Goal: Task Accomplishment & Management: Manage account settings

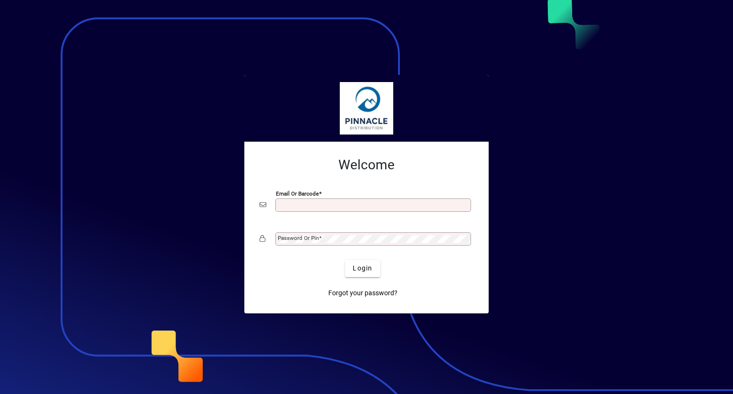
click at [343, 204] on input "Email or Barcode" at bounding box center [374, 205] width 193 height 8
type input "**********"
click at [336, 231] on div "Password or Pin" at bounding box center [366, 239] width 214 height 18
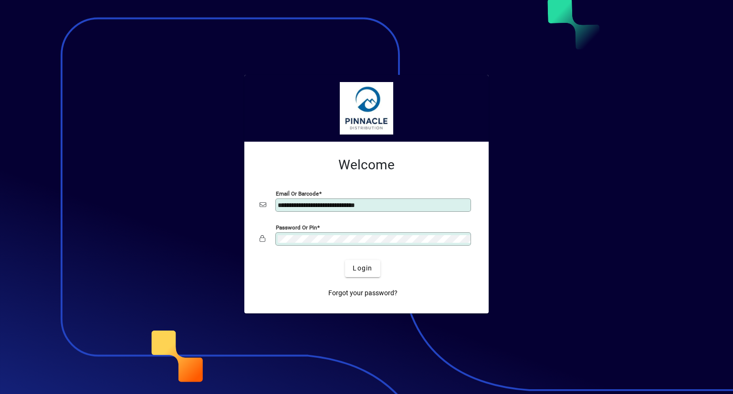
click at [345, 260] on button "Login" at bounding box center [362, 268] width 35 height 17
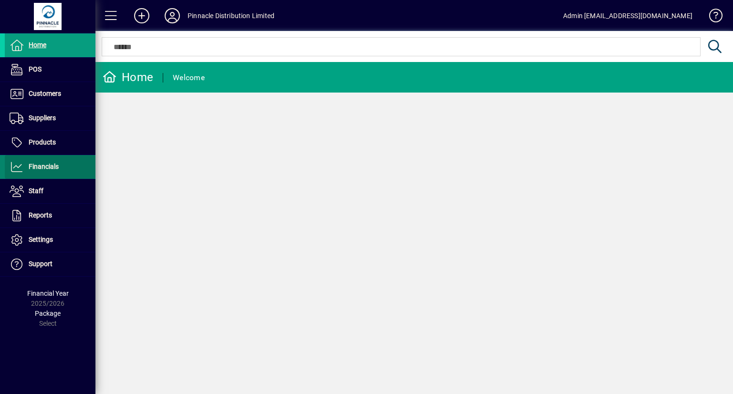
click at [71, 167] on span at bounding box center [50, 166] width 91 height 23
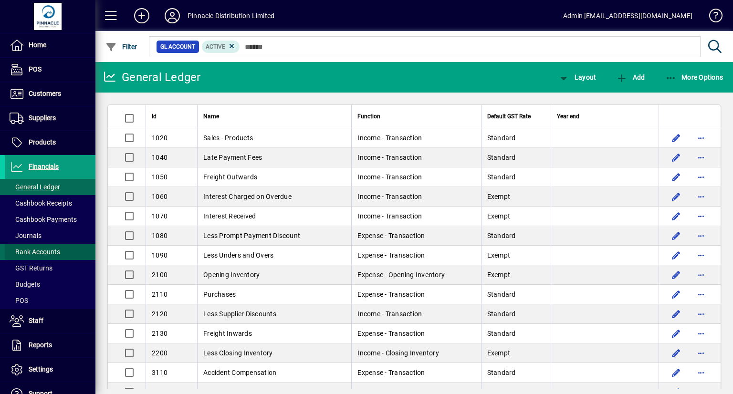
click at [65, 251] on span at bounding box center [50, 251] width 91 height 23
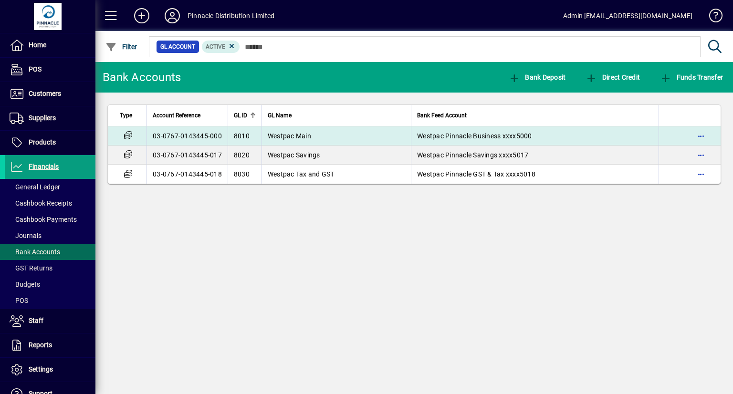
click at [369, 137] on td "Westpac Main" at bounding box center [335, 135] width 149 height 19
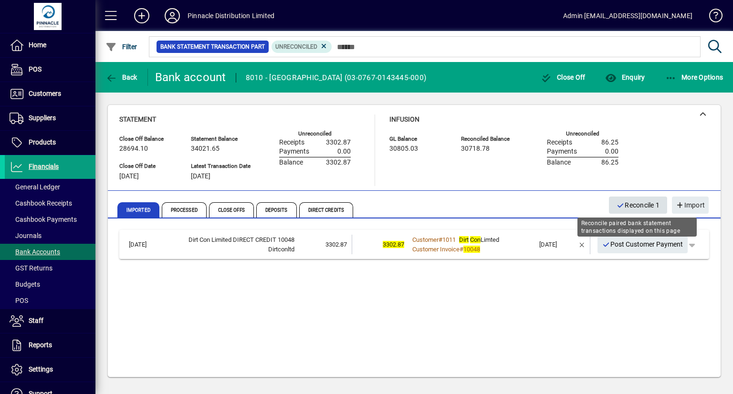
click at [641, 204] on span "Reconcile 1" at bounding box center [637, 205] width 43 height 16
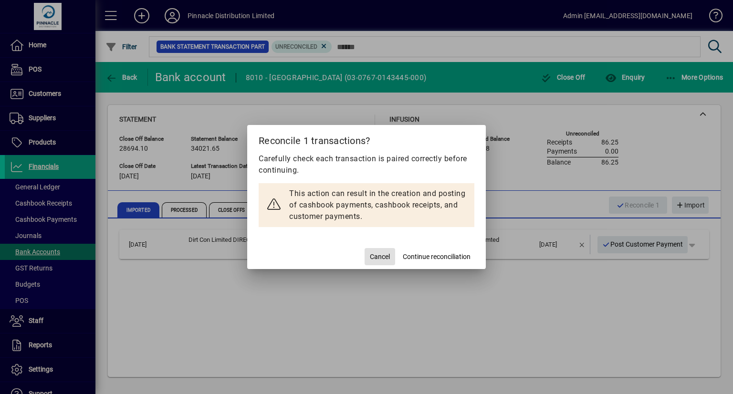
click at [429, 256] on span "Continue reconciliation" at bounding box center [437, 257] width 68 height 10
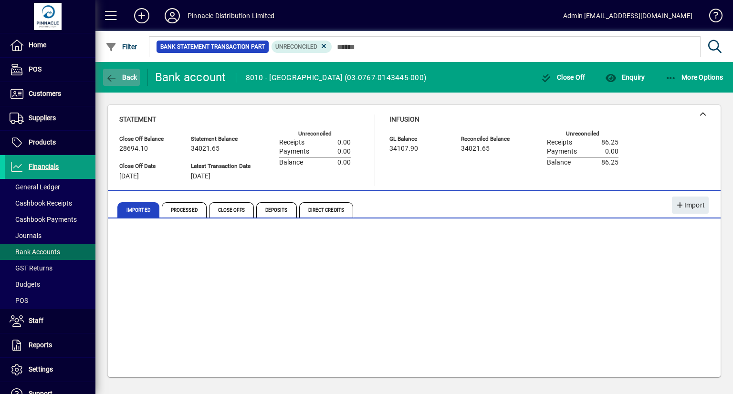
click at [127, 73] on span "Back" at bounding box center [121, 77] width 32 height 8
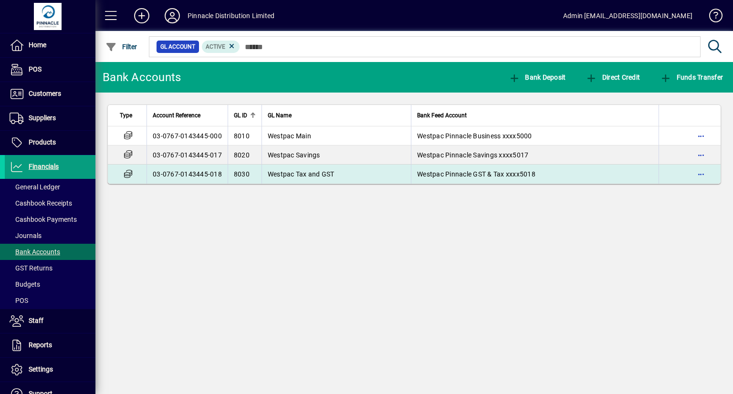
click at [371, 173] on td "Westpac Tax and GST" at bounding box center [335, 174] width 149 height 19
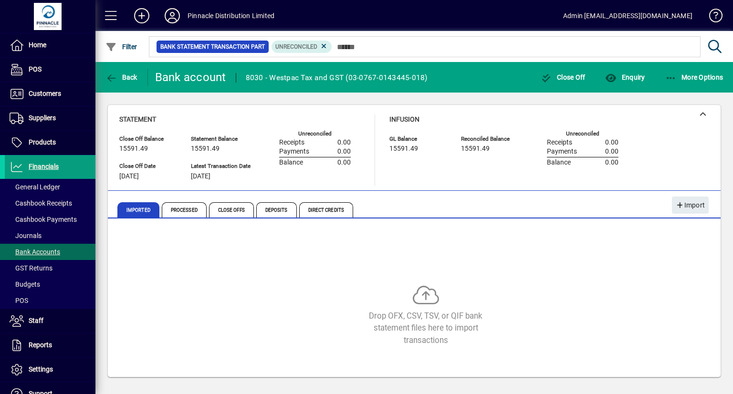
drag, startPoint x: 133, startPoint y: 75, endPoint x: 314, endPoint y: 132, distance: 190.0
click at [134, 74] on span "Back" at bounding box center [121, 77] width 32 height 8
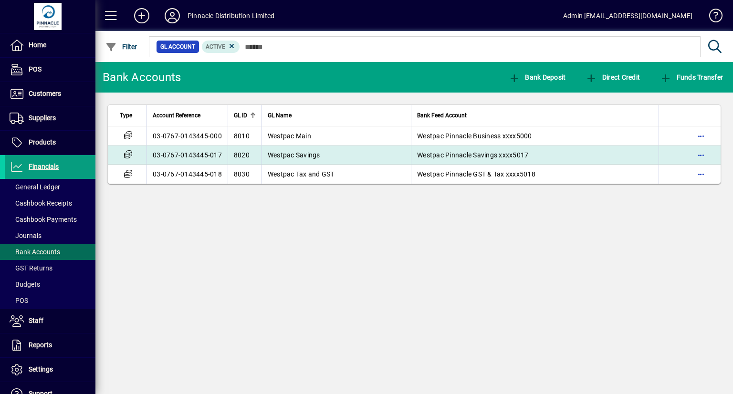
click at [359, 155] on td "Westpac Savings" at bounding box center [335, 154] width 149 height 19
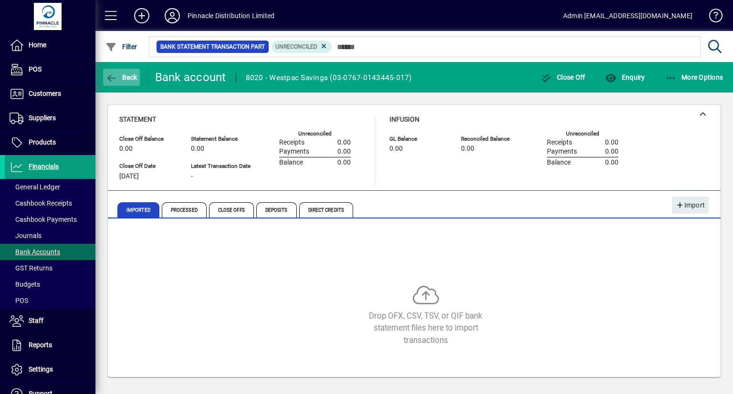
click at [129, 73] on span "Back" at bounding box center [121, 77] width 32 height 8
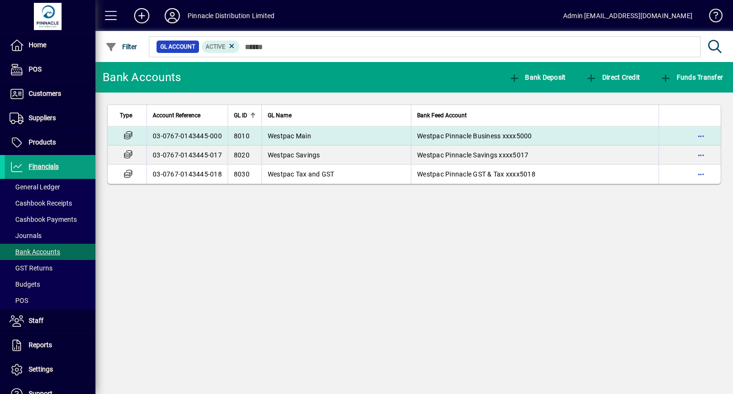
click at [334, 134] on td "Westpac Main" at bounding box center [335, 135] width 149 height 19
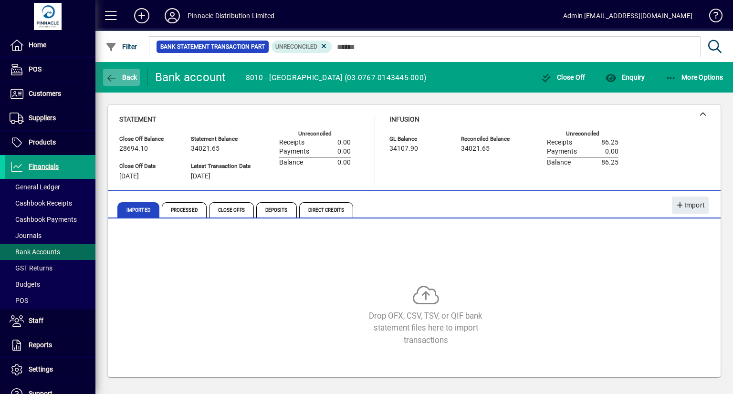
click at [137, 74] on span "button" at bounding box center [121, 77] width 37 height 23
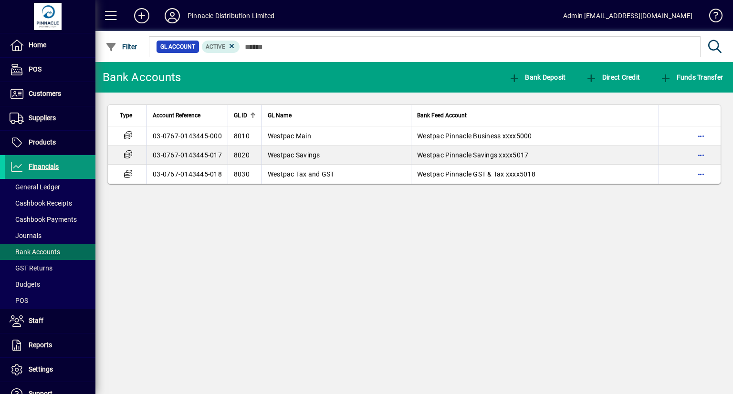
click at [35, 163] on span "Financials" at bounding box center [44, 167] width 30 height 8
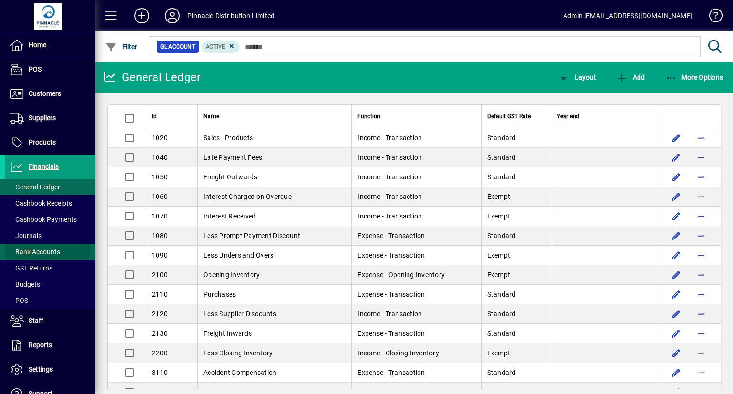
click at [38, 245] on span at bounding box center [50, 251] width 91 height 23
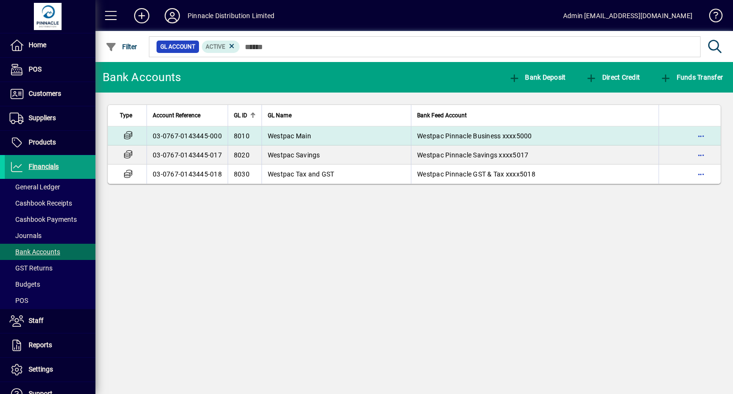
click at [315, 135] on td "Westpac Main" at bounding box center [335, 135] width 149 height 19
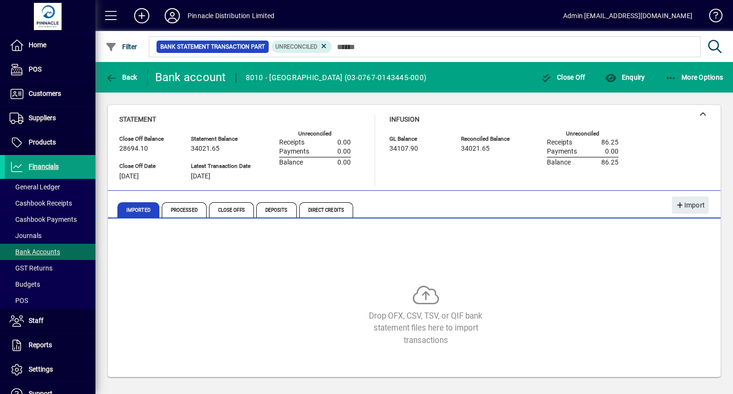
drag, startPoint x: 389, startPoint y: 149, endPoint x: 424, endPoint y: 157, distance: 35.6
click at [427, 149] on div "Statement Close Off Balance 28694.10 Close Off Date [DATE] Statement Balance 34…" at bounding box center [375, 150] width 513 height 72
click at [433, 166] on div "GL Balance 34107.90 Reconciled Balance 34021.65 Unreconciled Receipts 86.25 Pay…" at bounding box center [510, 150] width 243 height 36
click at [135, 76] on span "Back" at bounding box center [121, 77] width 32 height 8
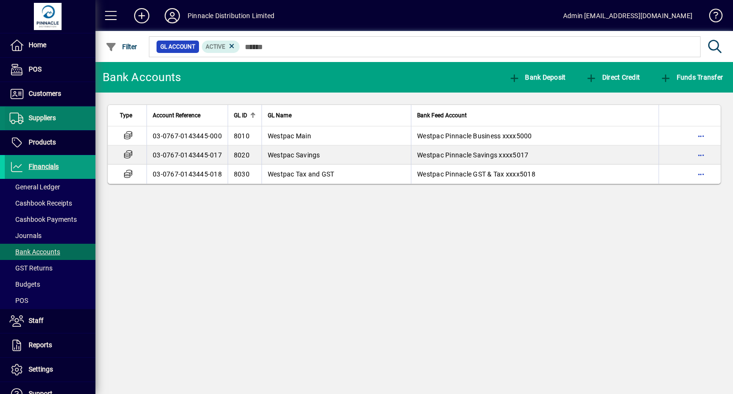
click at [52, 117] on span "Suppliers" at bounding box center [42, 118] width 27 height 8
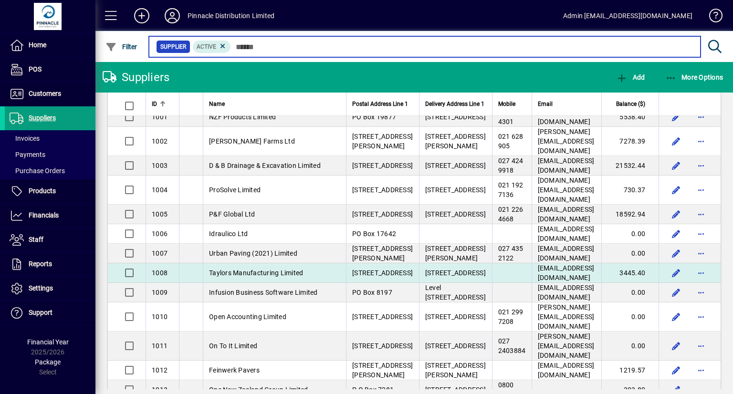
scroll to position [110, 0]
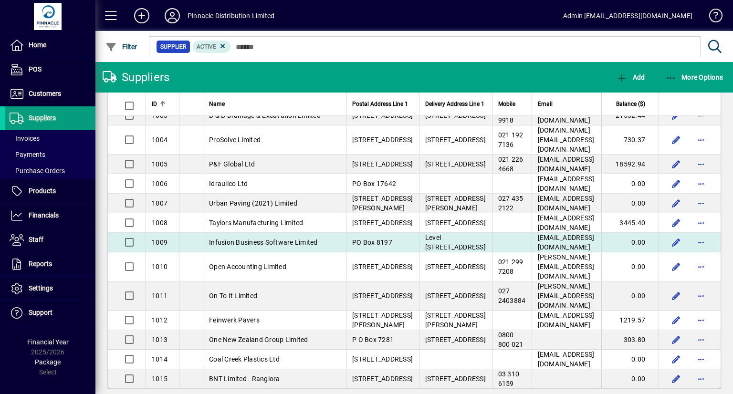
click at [298, 238] on span "Infusion Business Software Limited" at bounding box center [263, 242] width 109 height 8
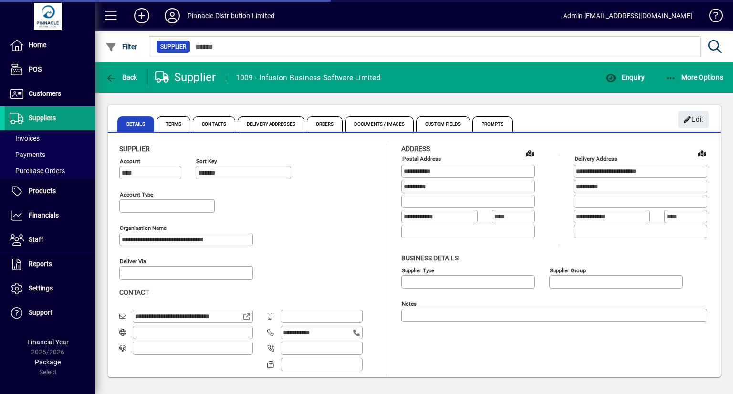
type input "**********"
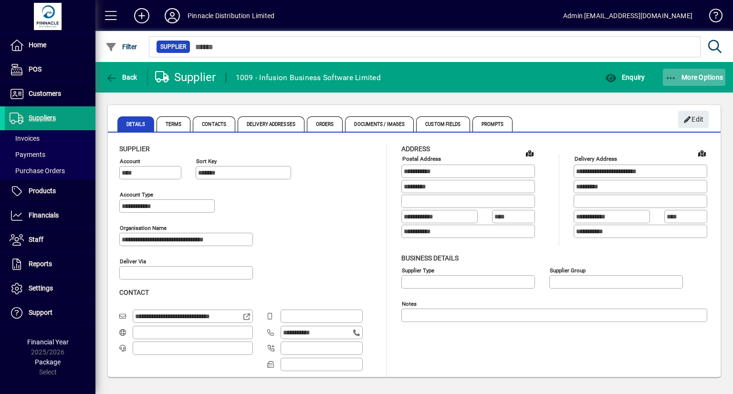
click at [684, 90] on mat-toolbar-row "Back Supplier 1009 - Infusion Business Software Limited Enquiry More Options" at bounding box center [413, 77] width 637 height 31
click at [689, 84] on span "button" at bounding box center [693, 77] width 63 height 23
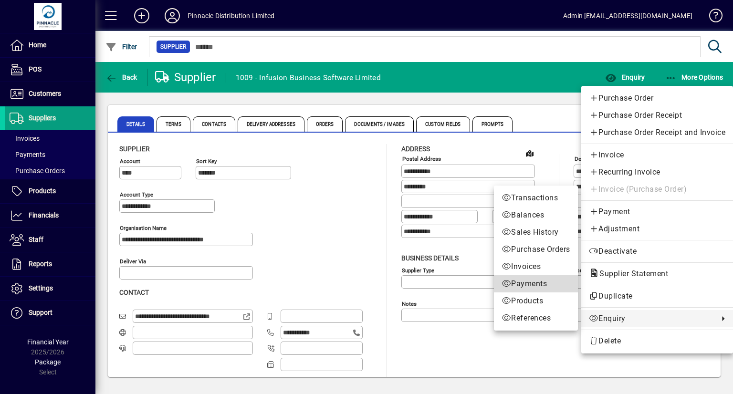
click at [530, 282] on span "Payments" at bounding box center [535, 283] width 69 height 11
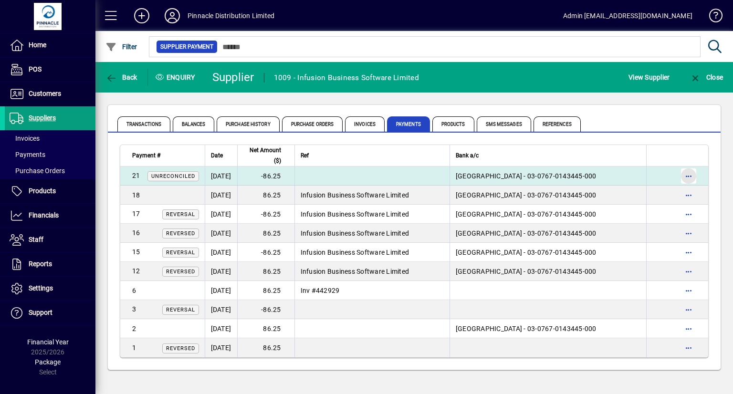
click at [689, 174] on span "button" at bounding box center [688, 176] width 23 height 23
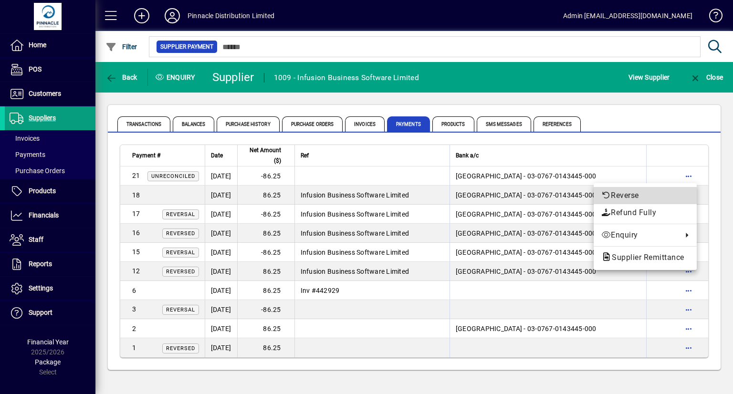
click at [652, 192] on span "Reverse" at bounding box center [645, 195] width 88 height 11
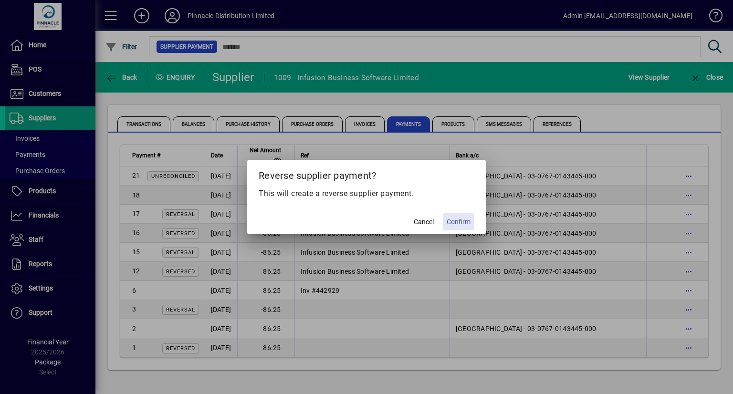
click at [459, 218] on span "Confirm" at bounding box center [458, 222] width 24 height 10
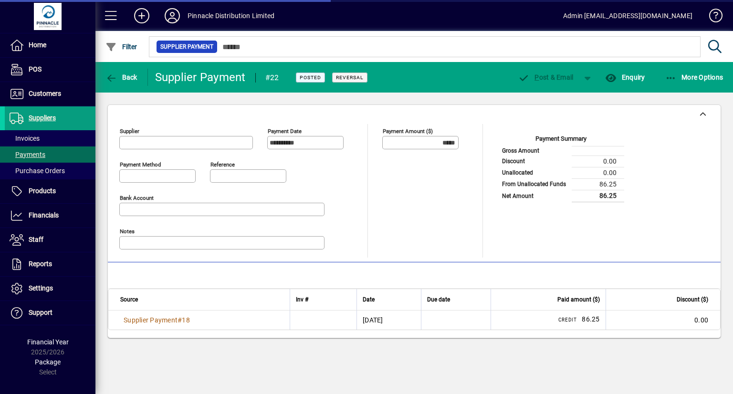
type input "**********"
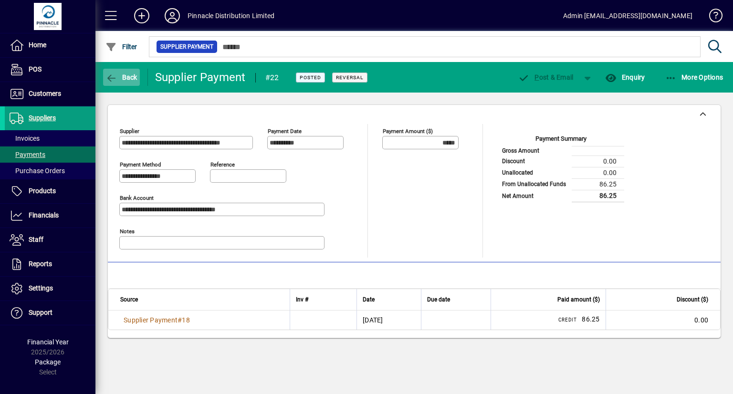
click at [128, 78] on span "Back" at bounding box center [121, 77] width 32 height 8
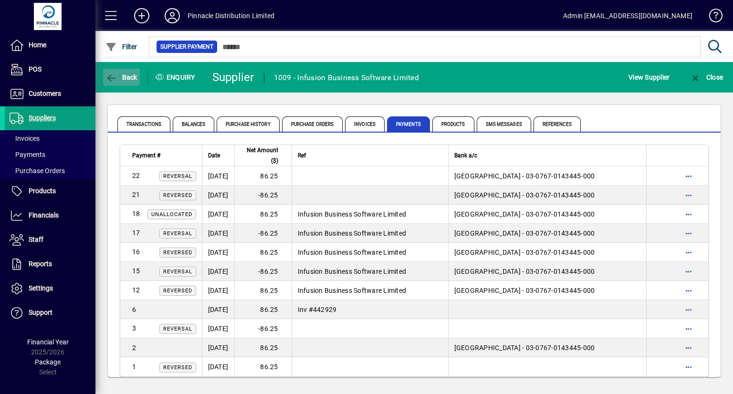
click at [124, 82] on span "button" at bounding box center [121, 77] width 37 height 23
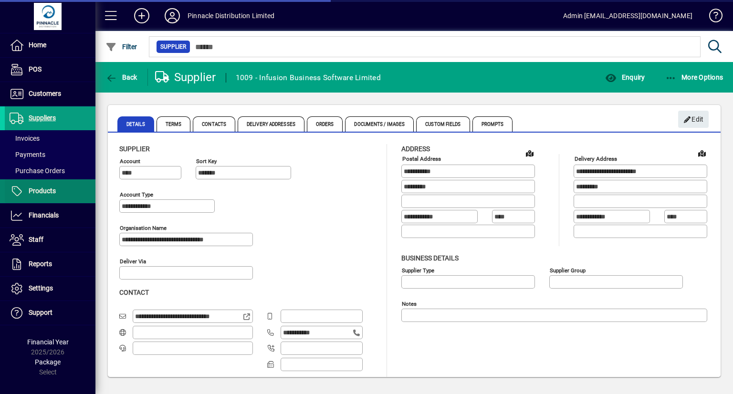
type input "**********"
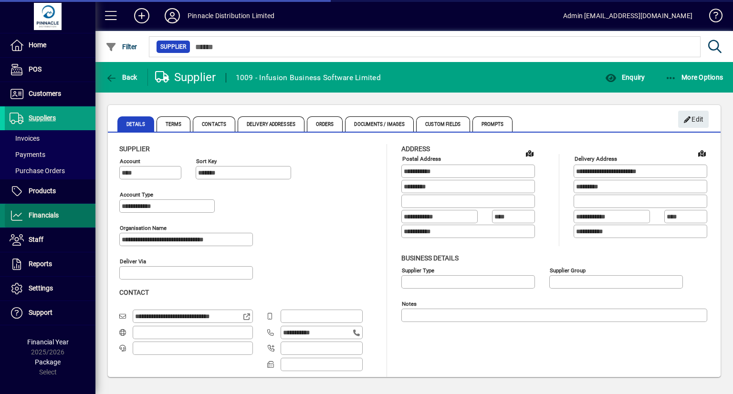
click at [52, 211] on span "Financials" at bounding box center [44, 215] width 30 height 8
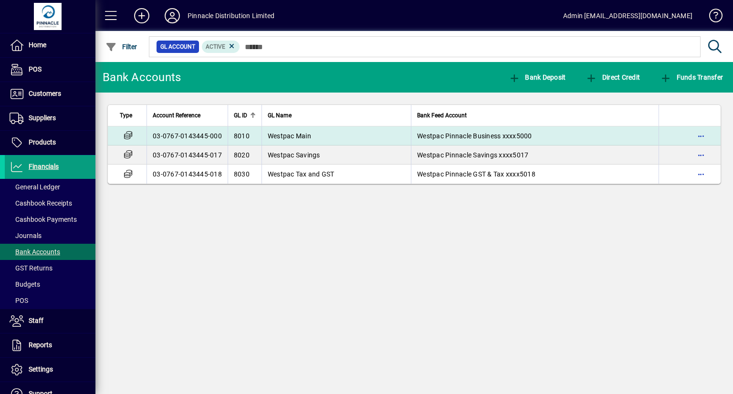
click at [364, 141] on td "Westpac Main" at bounding box center [335, 135] width 149 height 19
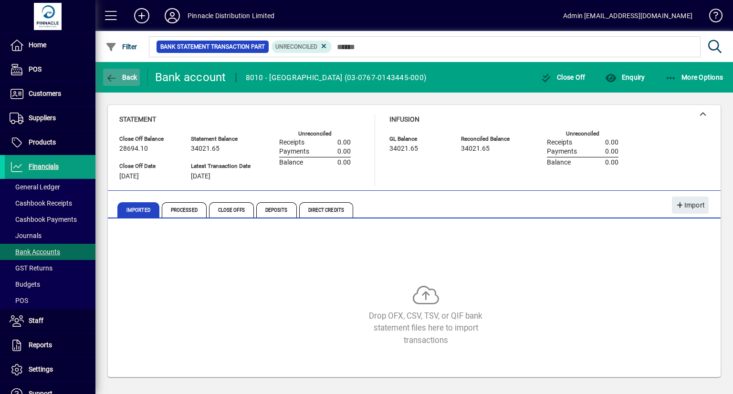
click at [130, 76] on span "Back" at bounding box center [121, 77] width 32 height 8
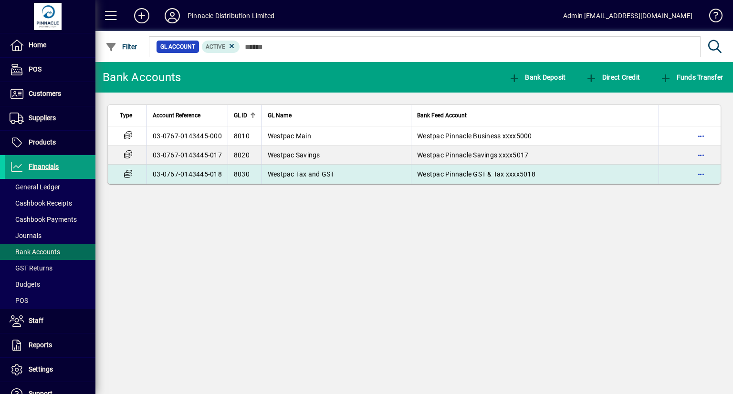
click at [382, 176] on td "Westpac Tax and GST" at bounding box center [335, 174] width 149 height 19
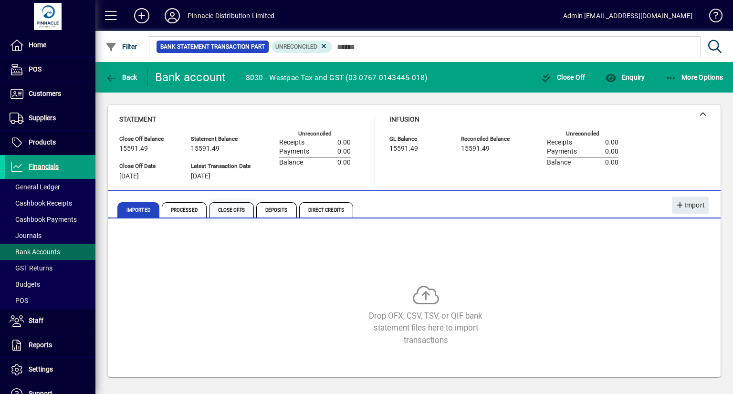
drag, startPoint x: 196, startPoint y: 212, endPoint x: 228, endPoint y: 205, distance: 32.7
click at [198, 210] on span "Processed" at bounding box center [184, 209] width 45 height 15
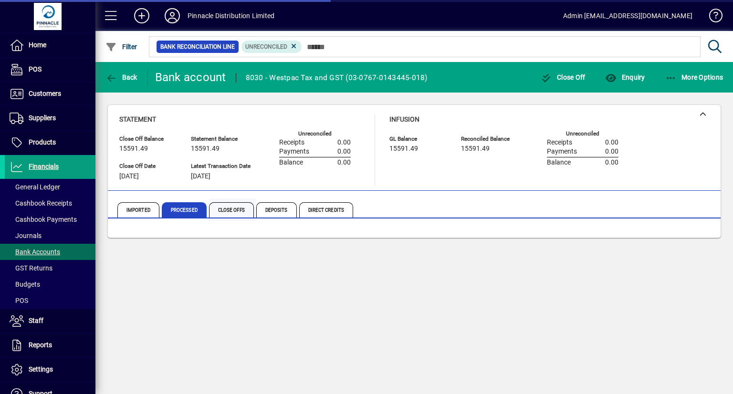
drag, startPoint x: 229, startPoint y: 205, endPoint x: 238, endPoint y: 207, distance: 10.0
click at [233, 208] on span "Close Offs" at bounding box center [231, 209] width 45 height 15
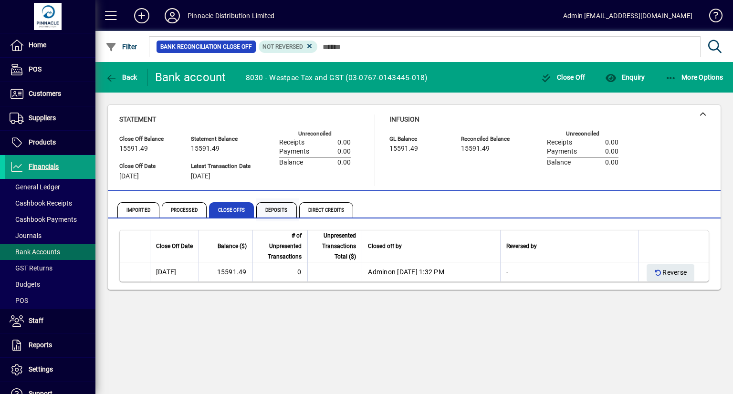
click at [281, 207] on span "Deposits" at bounding box center [276, 209] width 41 height 15
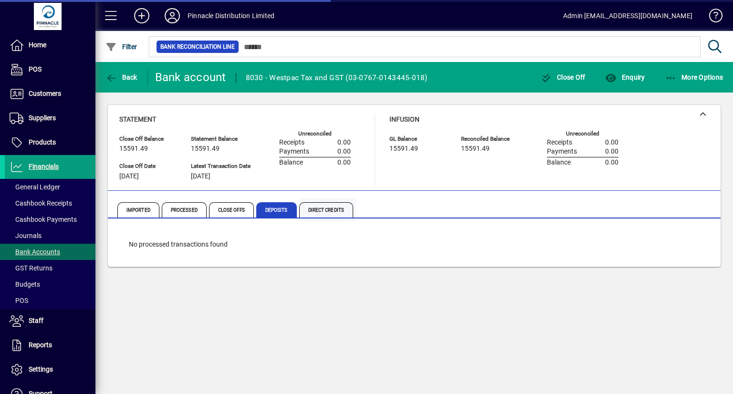
click at [329, 207] on span "Direct Credits" at bounding box center [326, 209] width 54 height 15
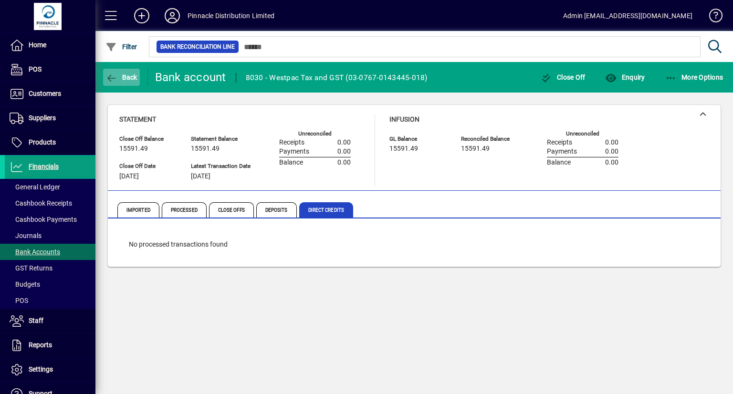
click at [137, 82] on span "button" at bounding box center [121, 77] width 37 height 23
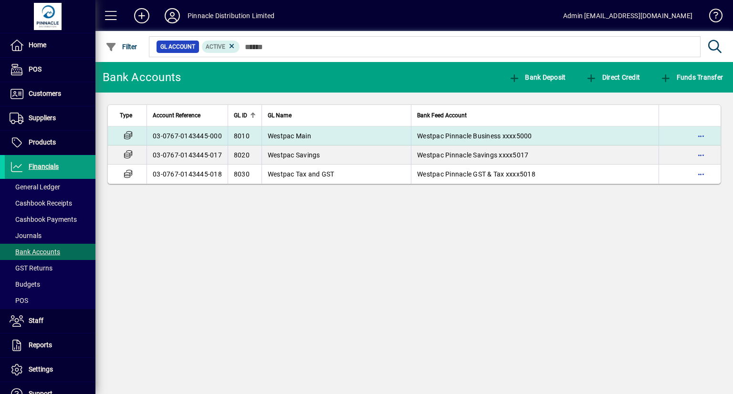
click at [313, 134] on td "Westpac Main" at bounding box center [335, 135] width 149 height 19
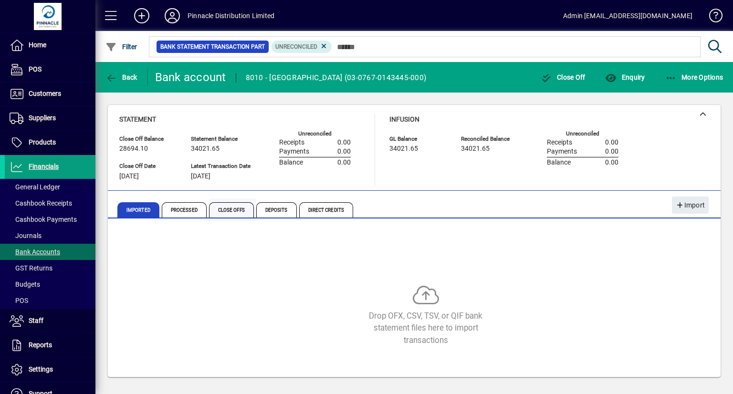
drag, startPoint x: 185, startPoint y: 207, endPoint x: 211, endPoint y: 204, distance: 26.4
click at [185, 207] on span "Processed" at bounding box center [184, 209] width 45 height 15
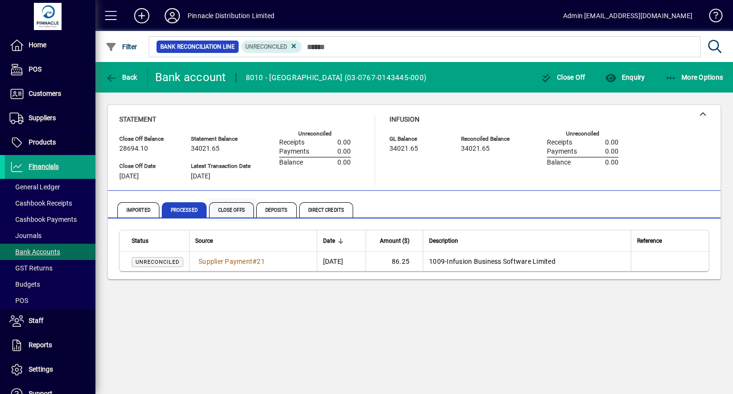
click at [232, 209] on span "Close Offs" at bounding box center [231, 209] width 45 height 15
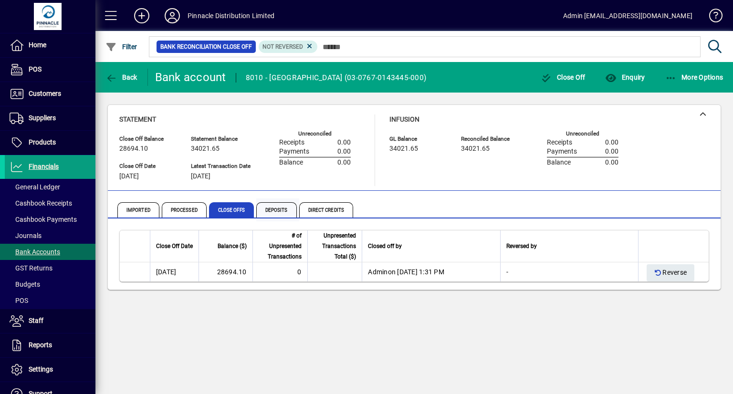
click at [278, 210] on span "Deposits" at bounding box center [276, 209] width 41 height 15
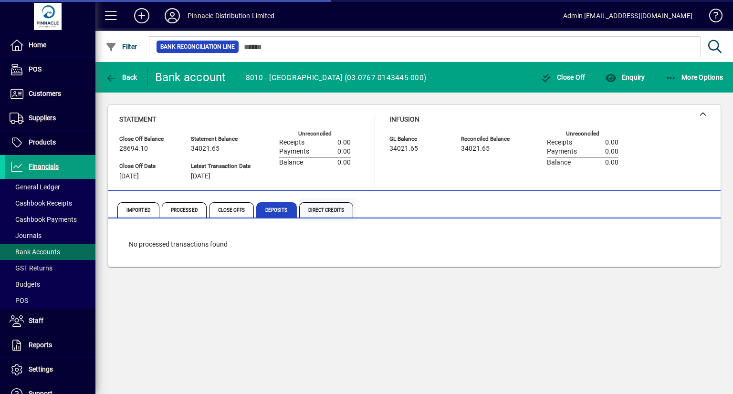
click at [320, 210] on span "Direct Credits" at bounding box center [326, 209] width 54 height 15
